Goal: Task Accomplishment & Management: Complete application form

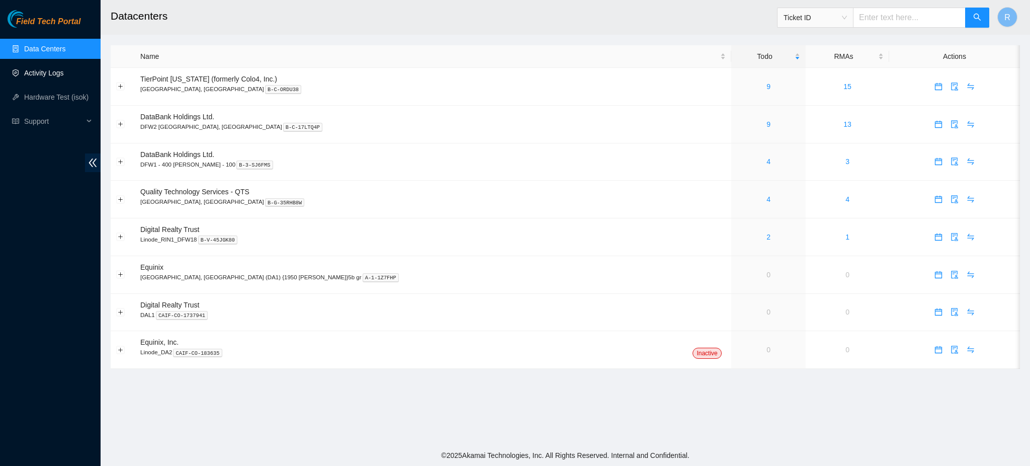
click at [41, 75] on link "Activity Logs" at bounding box center [44, 73] width 40 height 8
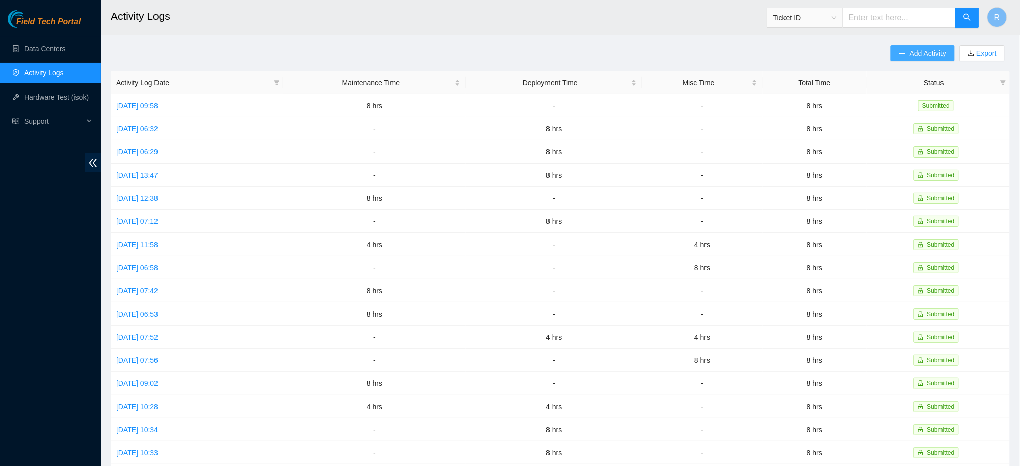
click at [919, 48] on span "Add Activity" at bounding box center [928, 53] width 36 height 11
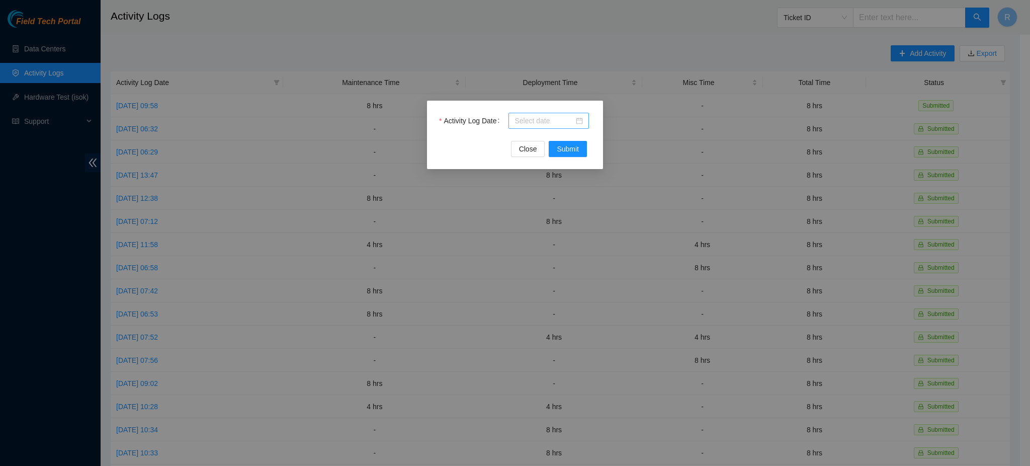
click at [580, 119] on div at bounding box center [549, 120] width 68 height 11
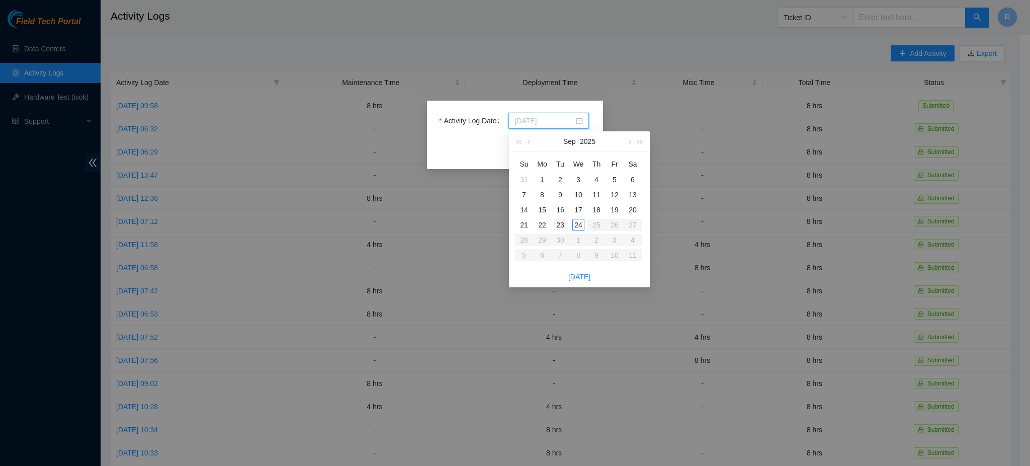
type input "[DATE]"
click at [561, 222] on div "23" at bounding box center [560, 225] width 12 height 12
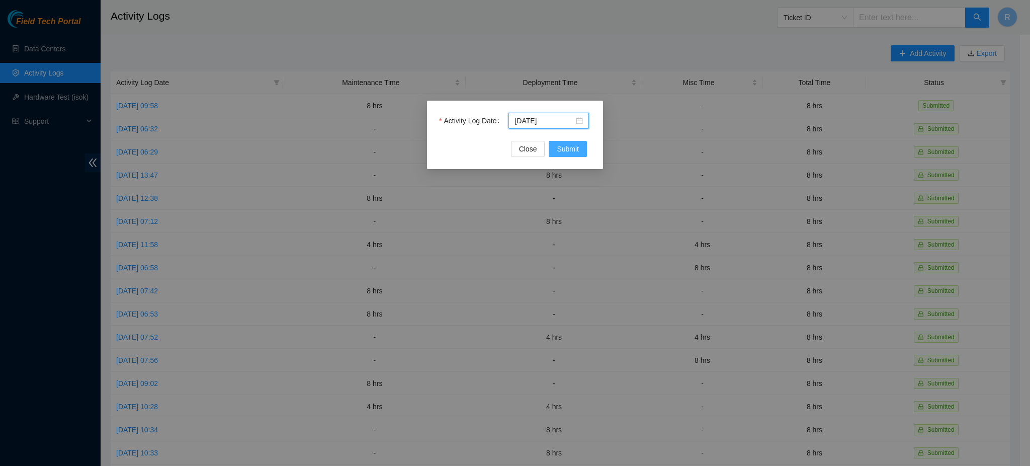
click at [571, 150] on span "Submit" at bounding box center [568, 148] width 22 height 11
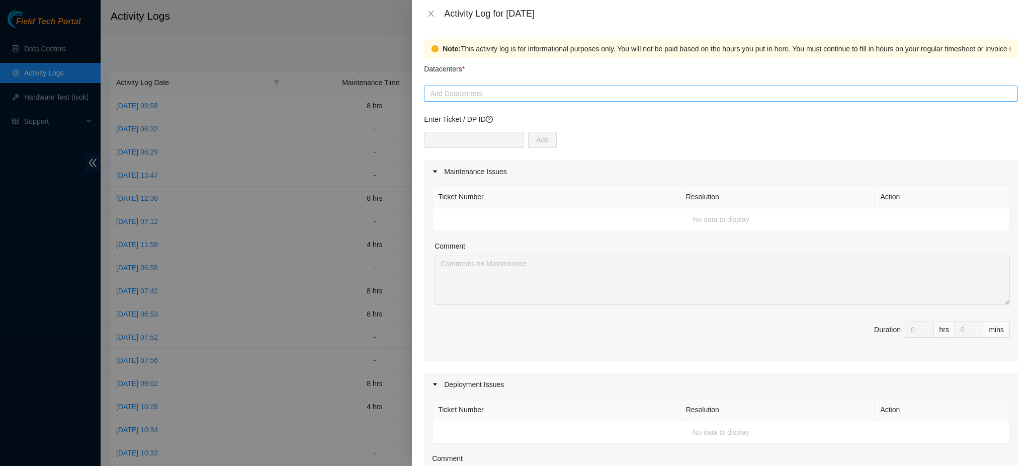
click at [490, 92] on div at bounding box center [721, 94] width 589 height 12
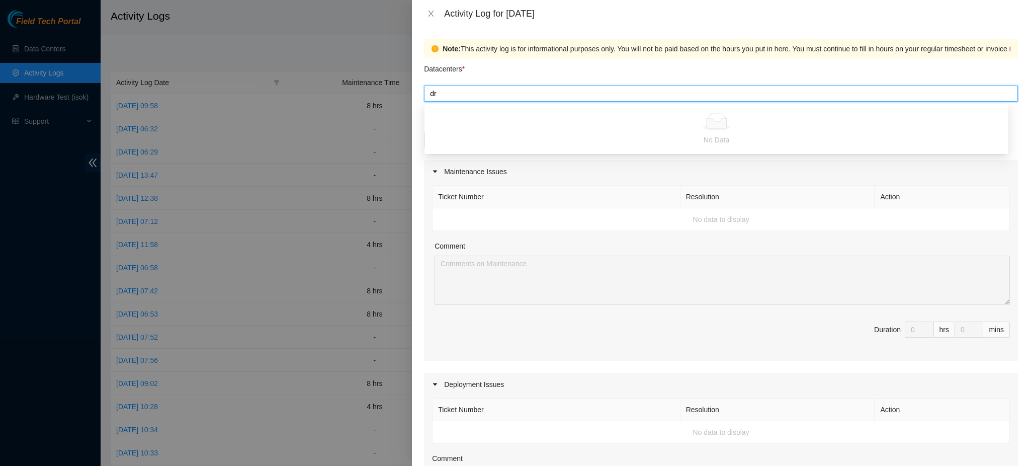
type input "d"
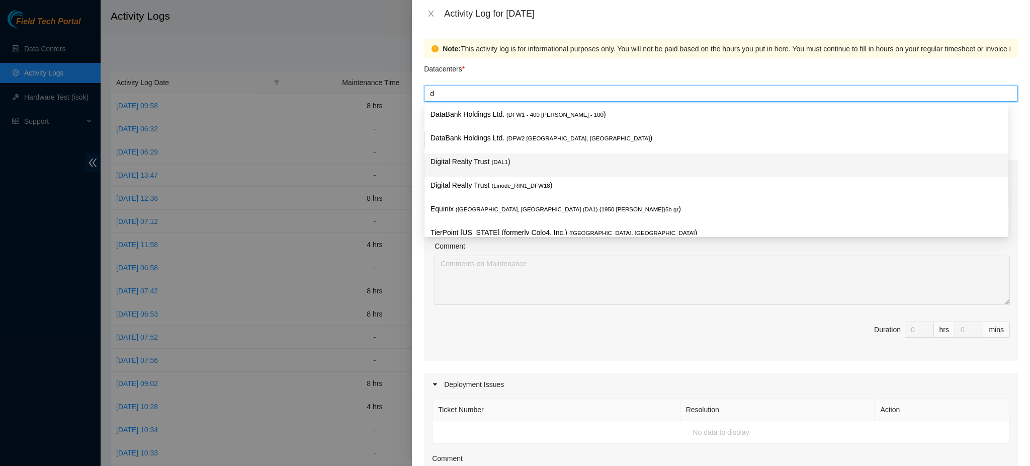
click at [481, 159] on p "Digital Realty Trust ( DAL1 )" at bounding box center [717, 162] width 572 height 12
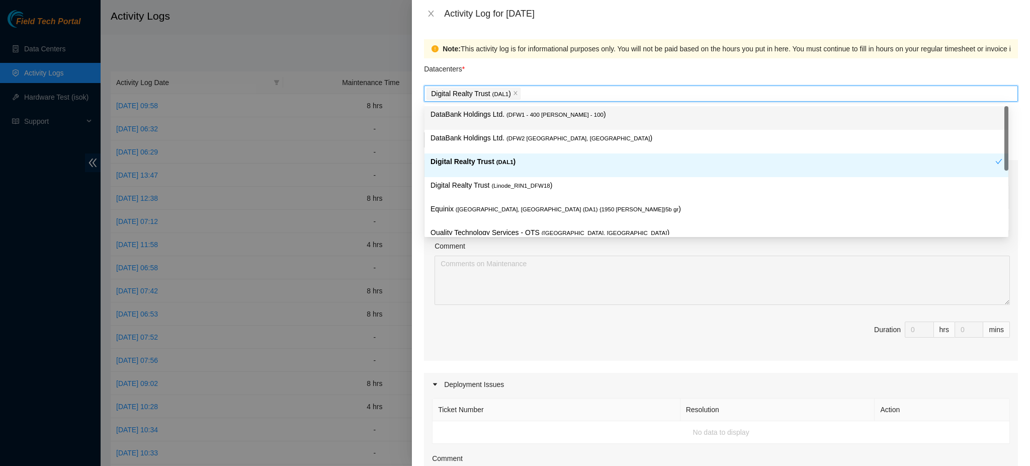
type input "q"
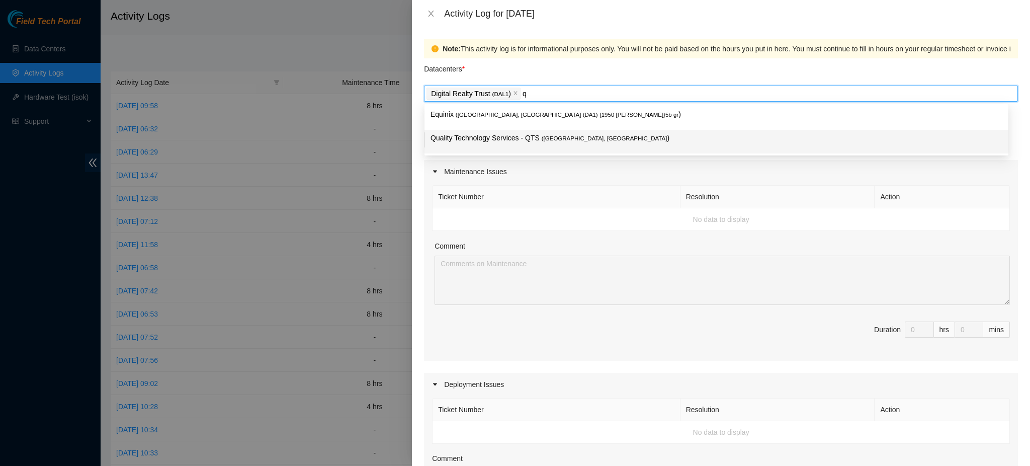
click at [487, 138] on p "Quality Technology Services - QTS ( Irving, TX )" at bounding box center [717, 138] width 572 height 12
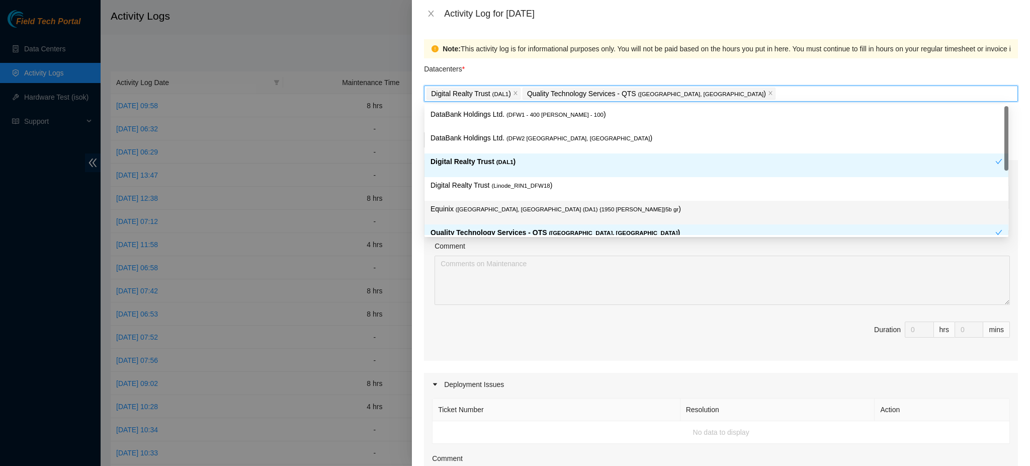
click at [639, 250] on div "Comment" at bounding box center [723, 247] width 576 height 15
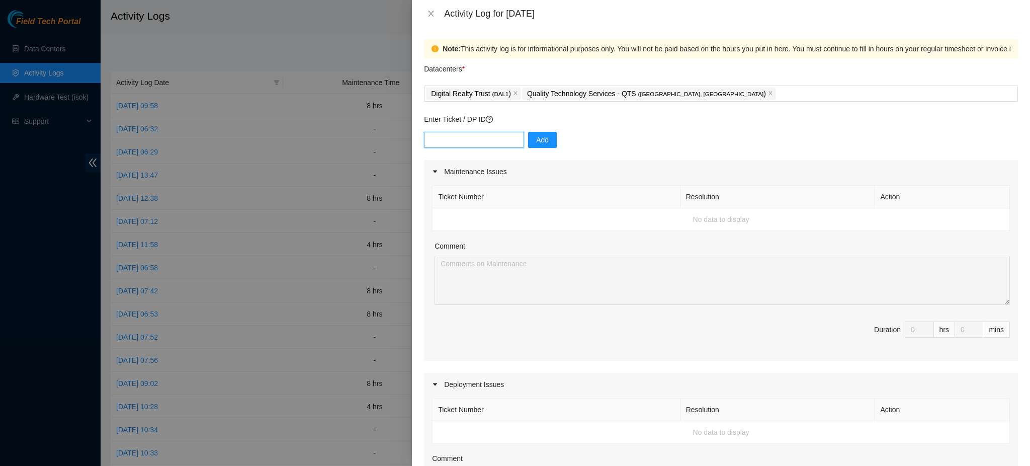
click at [469, 144] on input "text" at bounding box center [474, 140] width 100 height 16
paste input "DP68334"
type input "DP68334"
click at [536, 140] on span "Add" at bounding box center [542, 139] width 13 height 11
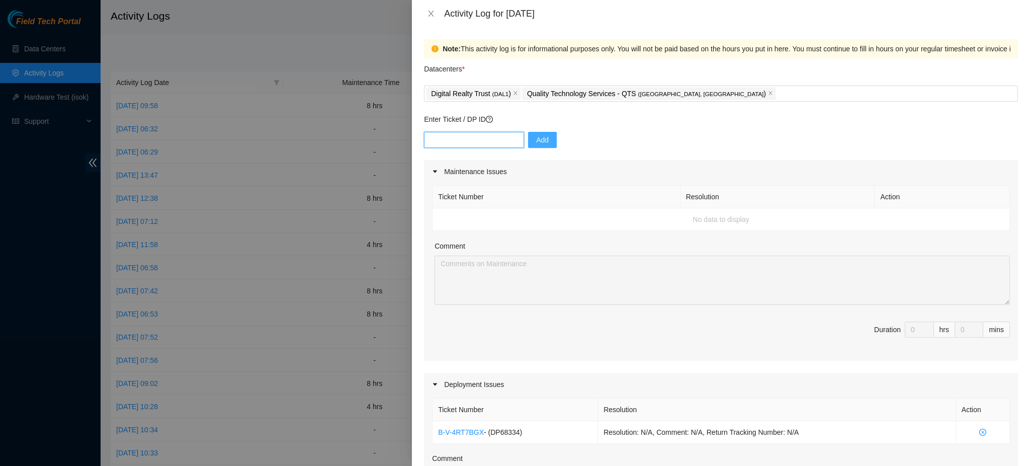
click at [475, 139] on input "text" at bounding box center [474, 140] width 100 height 16
paste input "DP68334"
type input "DP68456"
click at [537, 144] on span "Add" at bounding box center [542, 139] width 13 height 11
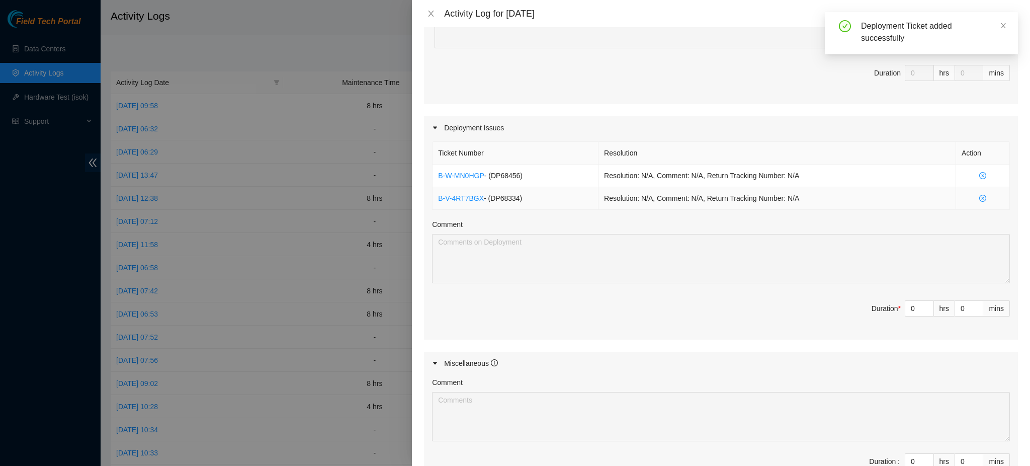
scroll to position [335, 0]
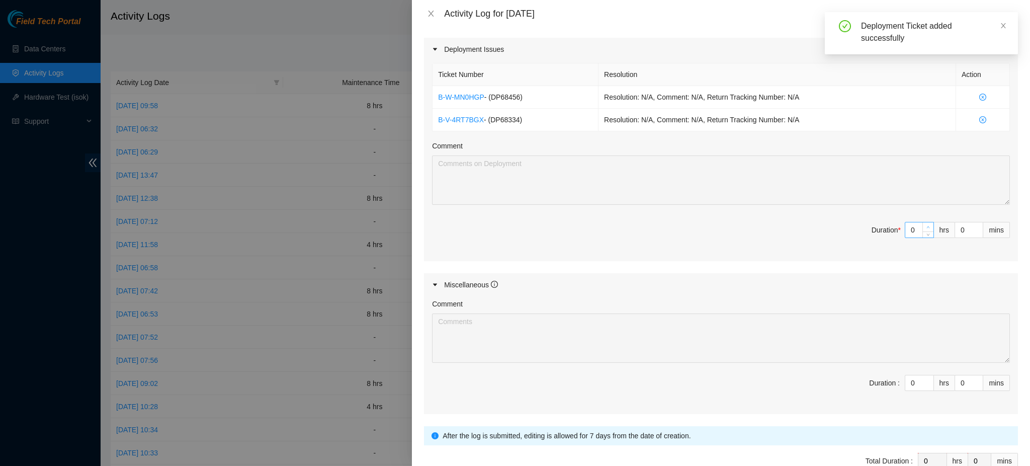
type input "1"
click at [927, 226] on icon "up" at bounding box center [929, 227] width 4 height 4
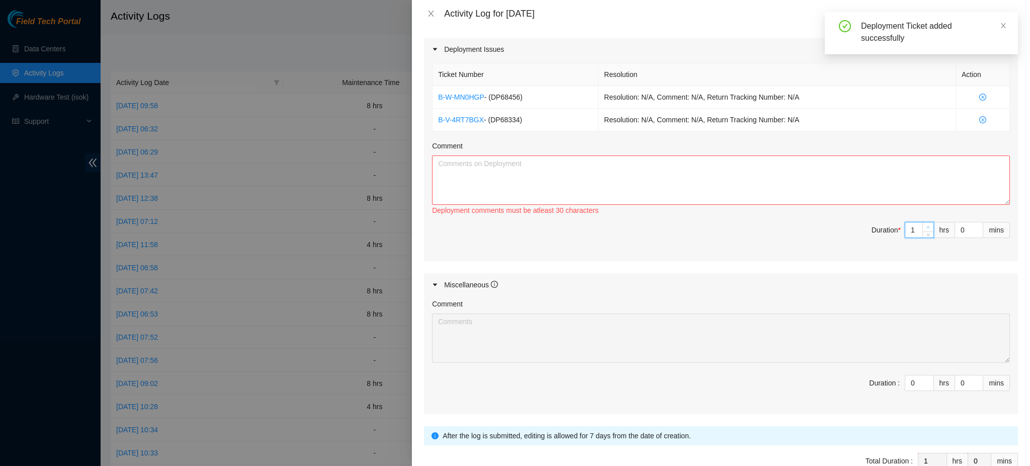
type input "2"
click at [927, 226] on icon "up" at bounding box center [929, 227] width 4 height 4
type input "3"
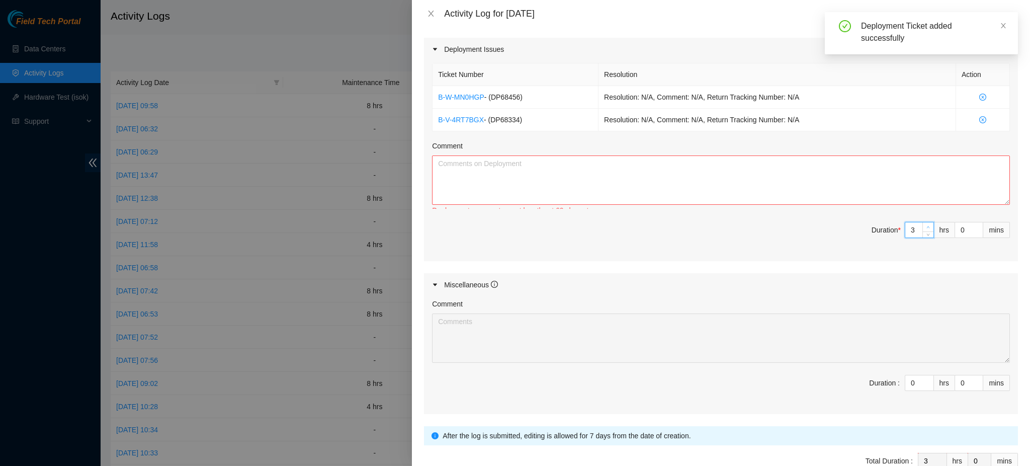
click at [927, 227] on icon "up" at bounding box center [929, 227] width 4 height 4
type input "4"
click at [927, 227] on icon "up" at bounding box center [929, 227] width 4 height 4
type input "5"
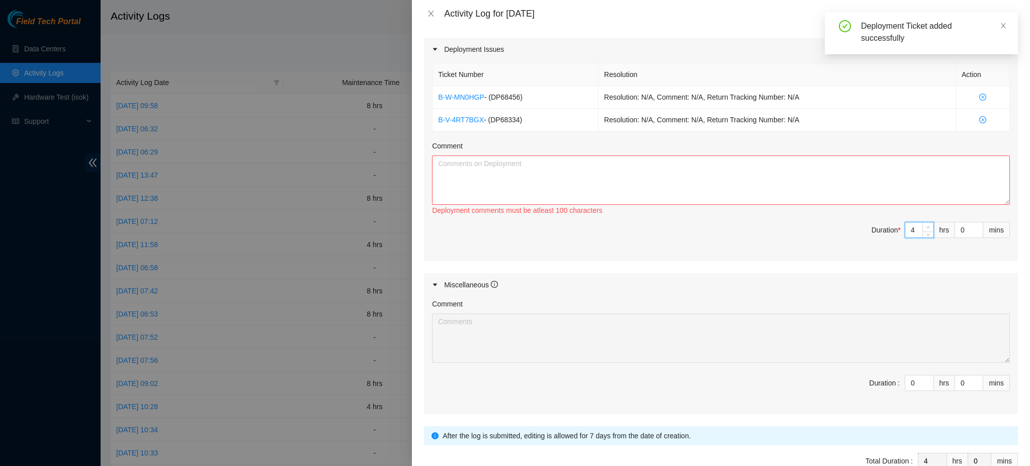
type input "5"
click at [927, 227] on icon "up" at bounding box center [929, 227] width 4 height 4
type input "6"
click at [927, 227] on icon "up" at bounding box center [929, 227] width 4 height 4
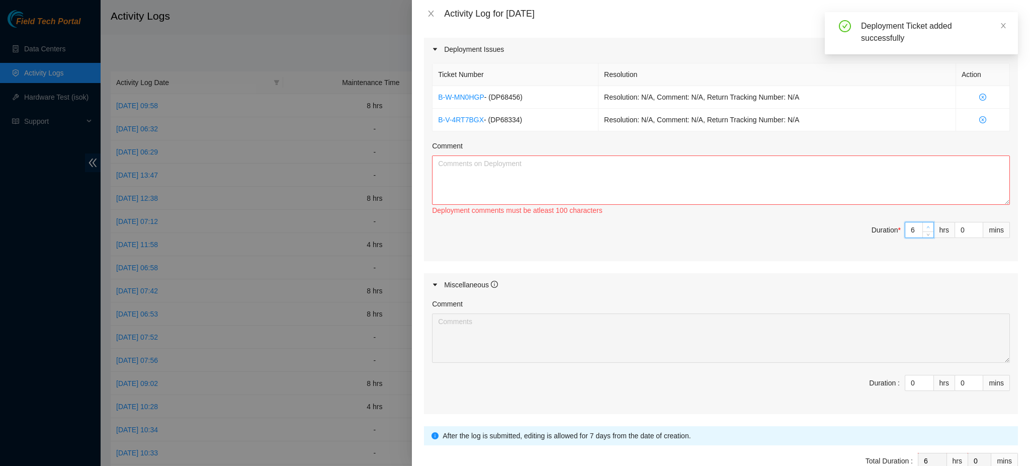
type input "7"
click at [927, 227] on icon "up" at bounding box center [929, 227] width 4 height 4
type input "8"
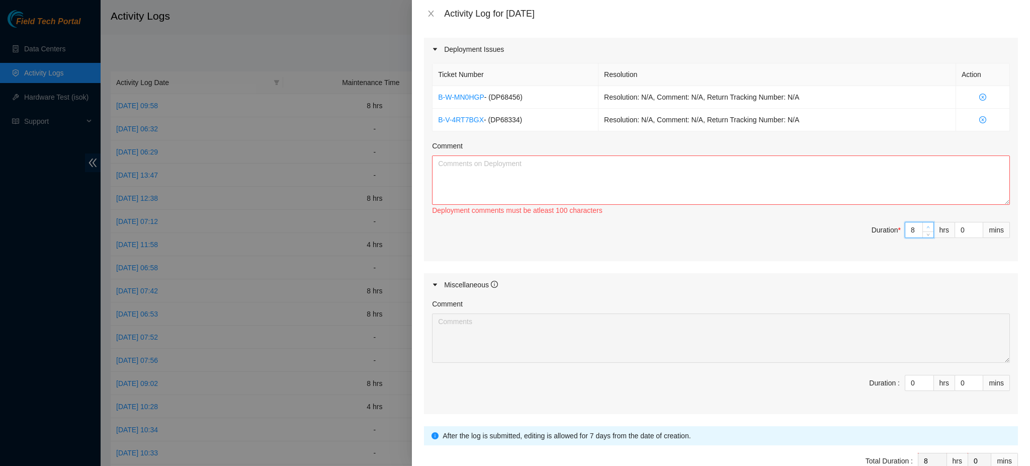
click at [927, 226] on icon "up" at bounding box center [929, 227] width 4 height 4
click at [497, 170] on textarea "Comment" at bounding box center [721, 179] width 578 height 49
paste textarea "Working with drtd yesterday we were able to isolate the issues causing the pers…"
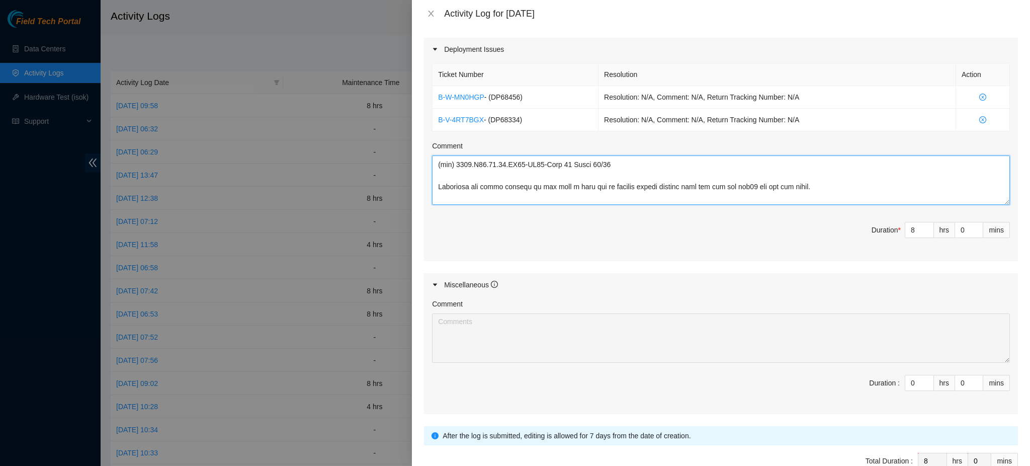
scroll to position [131, 0]
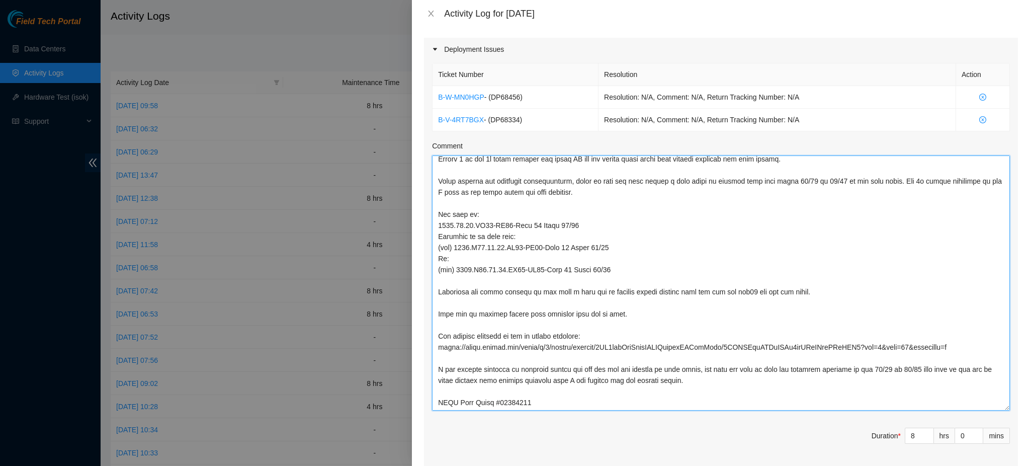
drag, startPoint x: 995, startPoint y: 202, endPoint x: 1024, endPoint y: 408, distance: 207.8
click at [1024, 409] on div "Note: This activity log is for informational purposes only. You will not be pai…" at bounding box center [721, 246] width 618 height 439
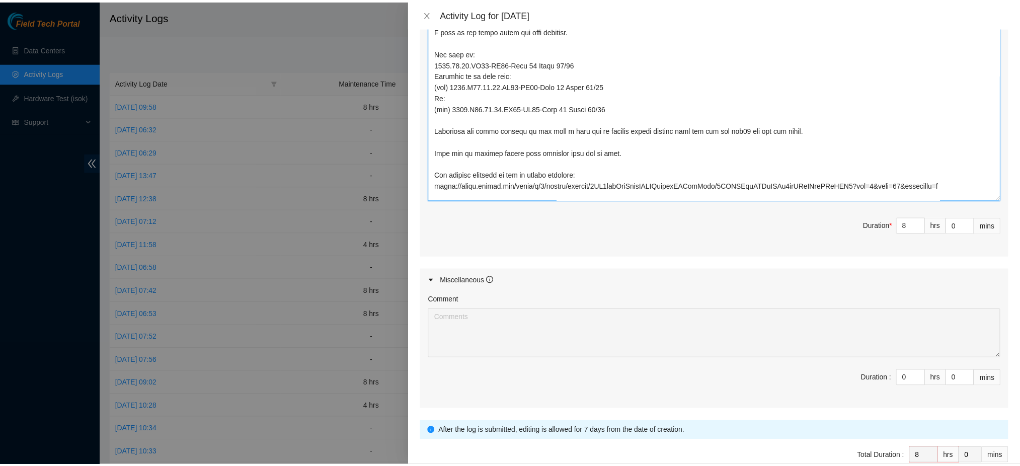
scroll to position [600, 0]
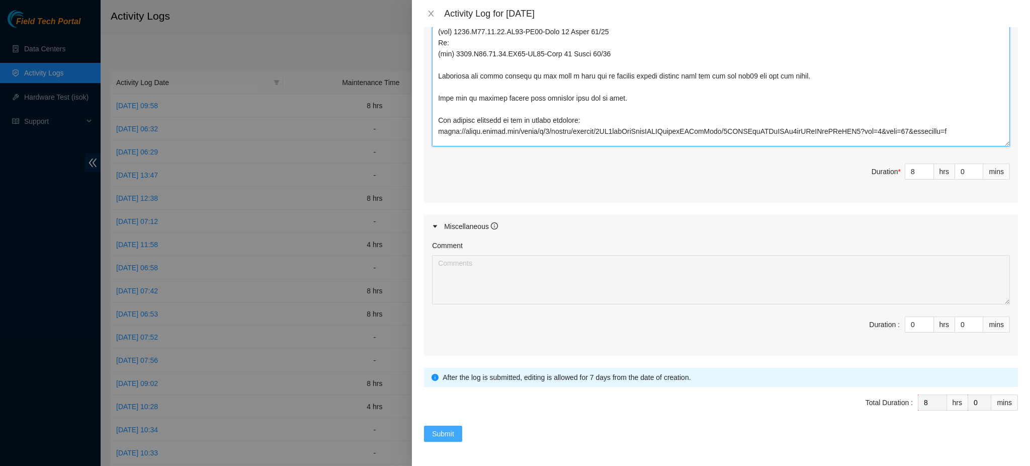
type textarea "Working with drtd yesterday we were able to isolate the issues causing the pers…"
click at [442, 432] on span "Submit" at bounding box center [443, 433] width 22 height 11
